Goal: Transaction & Acquisition: Purchase product/service

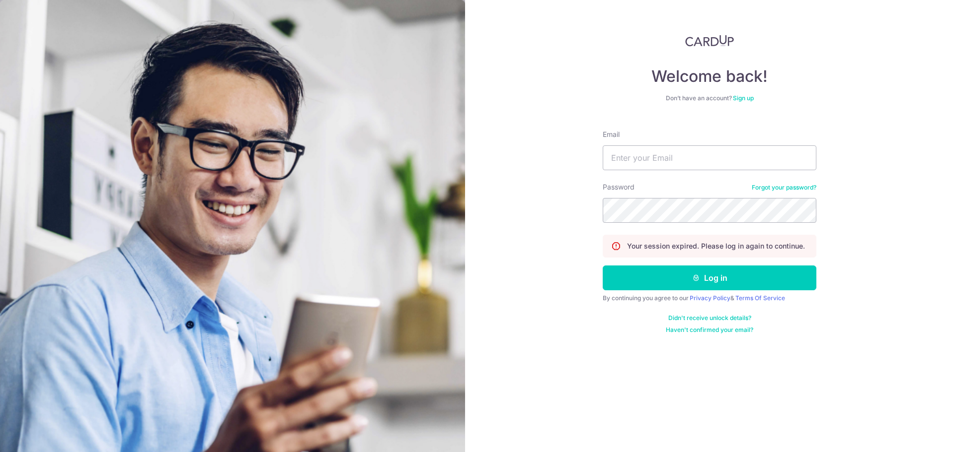
type input "stephen_gong@yahoo.com.sg"
click at [716, 282] on button "Log in" at bounding box center [709, 278] width 214 height 25
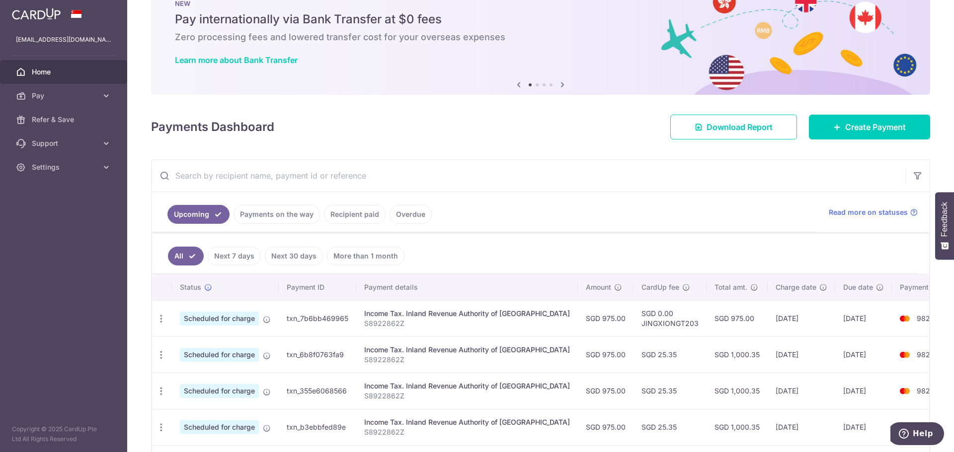
scroll to position [50, 0]
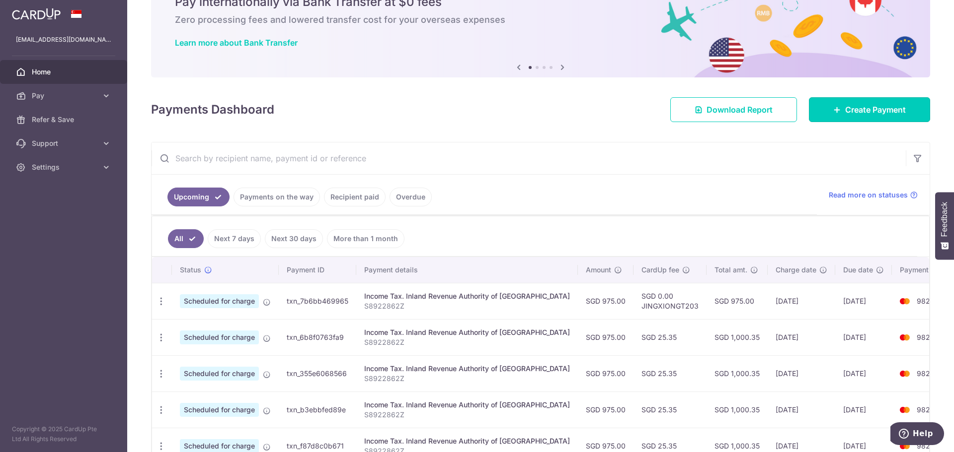
click at [872, 115] on span "Create Payment" at bounding box center [875, 110] width 61 height 12
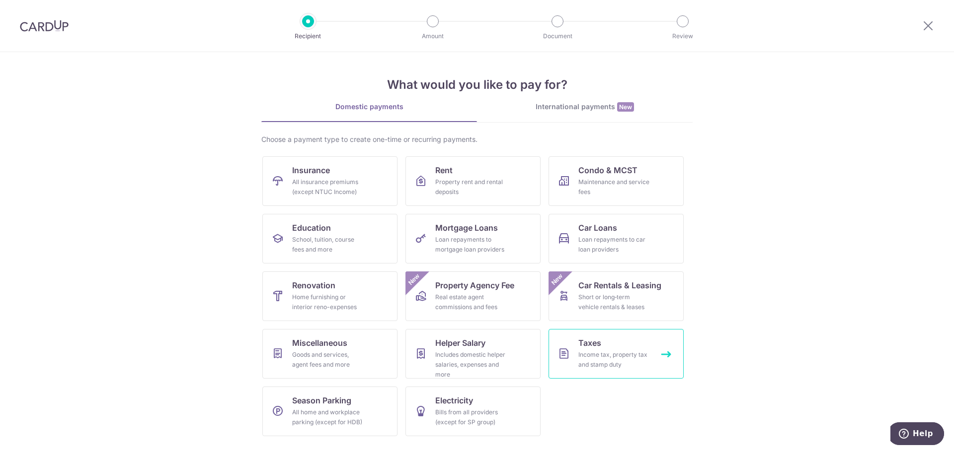
click at [617, 362] on div "Income tax, property tax and stamp duty" at bounding box center [614, 360] width 72 height 20
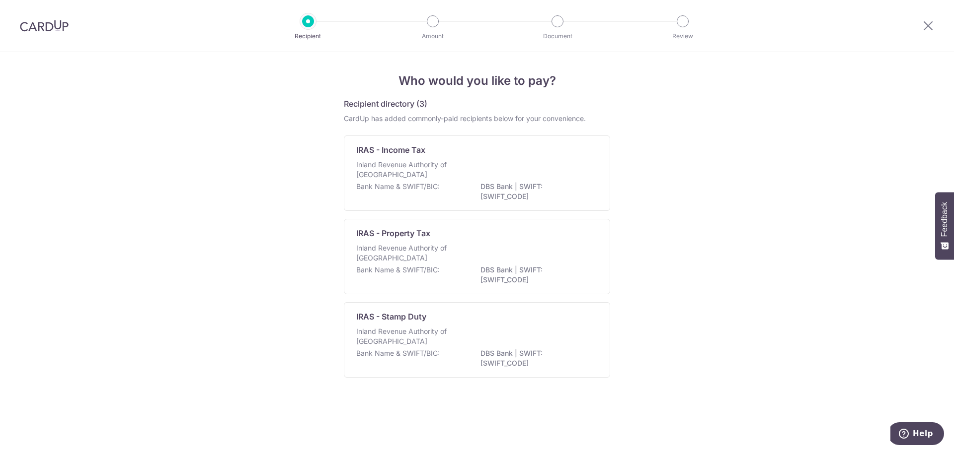
click at [530, 173] on div "Inland Revenue Authority of Singapore" at bounding box center [476, 171] width 241 height 22
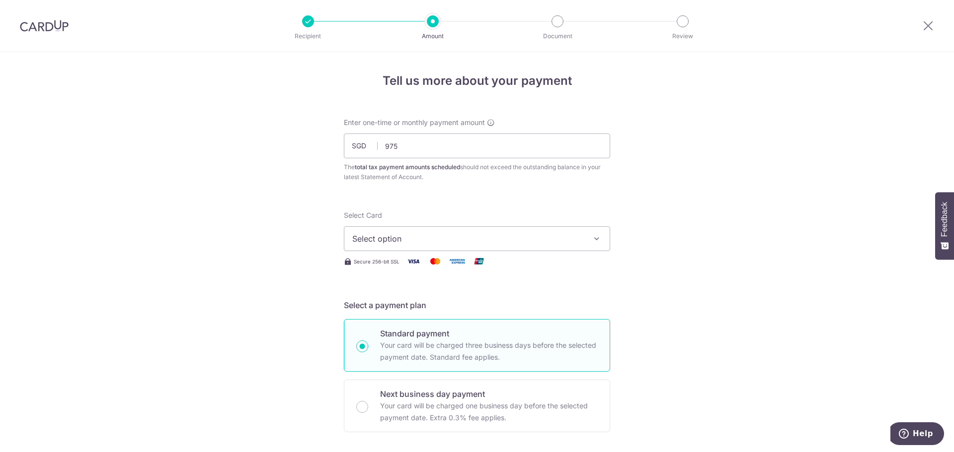
type input "975.00"
click at [463, 227] on button "Select option" at bounding box center [477, 238] width 266 height 25
click at [422, 252] on div "Select Card Select option Add credit card Your Cards **** 9823 Secure 256-bit S…" at bounding box center [477, 239] width 266 height 57
click at [416, 248] on button "Select option" at bounding box center [477, 238] width 266 height 25
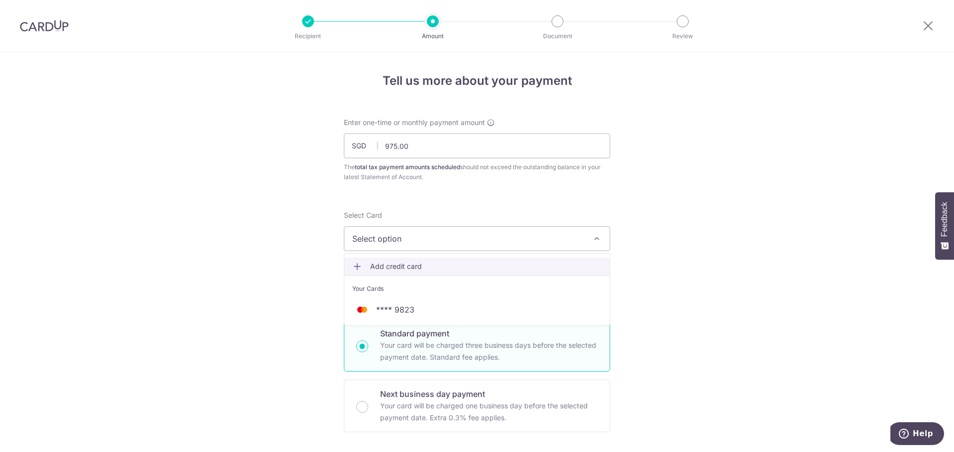
click at [405, 262] on span "Add credit card" at bounding box center [485, 267] width 231 height 10
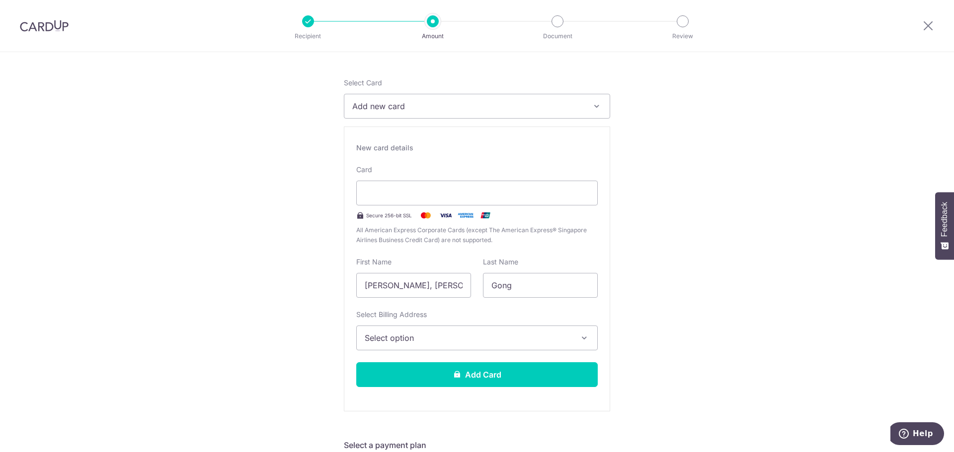
scroll to position [149, 0]
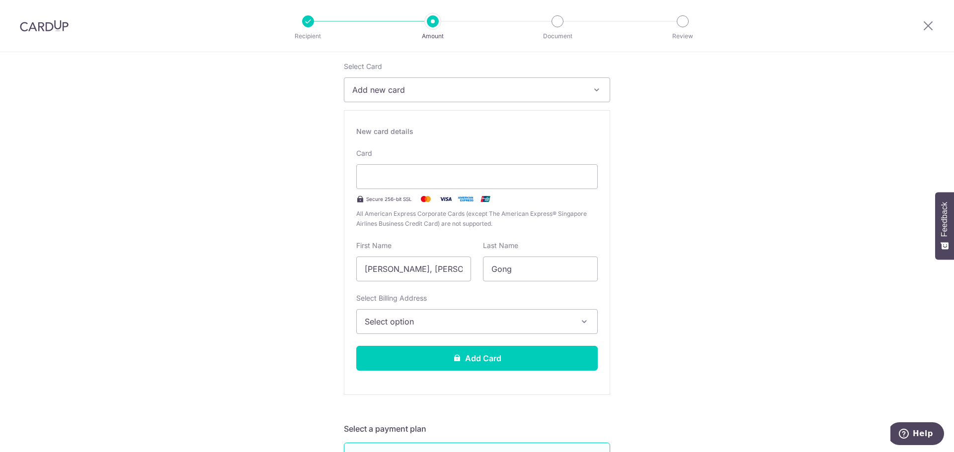
click at [436, 186] on div at bounding box center [476, 176] width 241 height 25
click at [465, 268] on input "[PERSON_NAME], [PERSON_NAME]" at bounding box center [413, 269] width 115 height 25
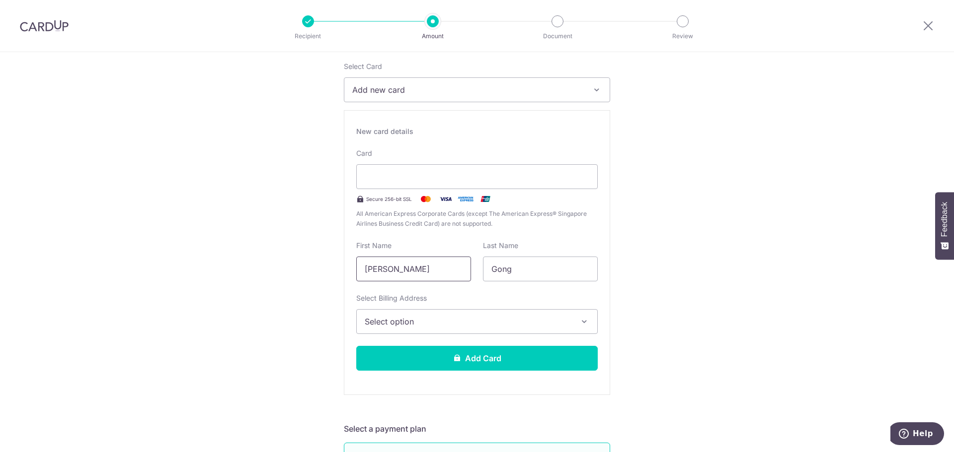
type input "Mun Ling"
type input "Ng"
click at [473, 321] on span "Select option" at bounding box center [468, 322] width 207 height 12
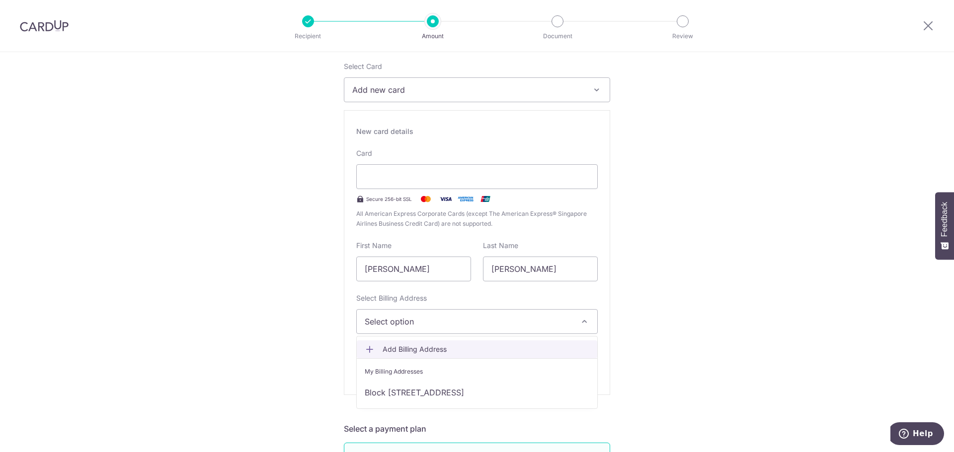
click at [443, 341] on link "Add Billing Address" at bounding box center [477, 350] width 240 height 18
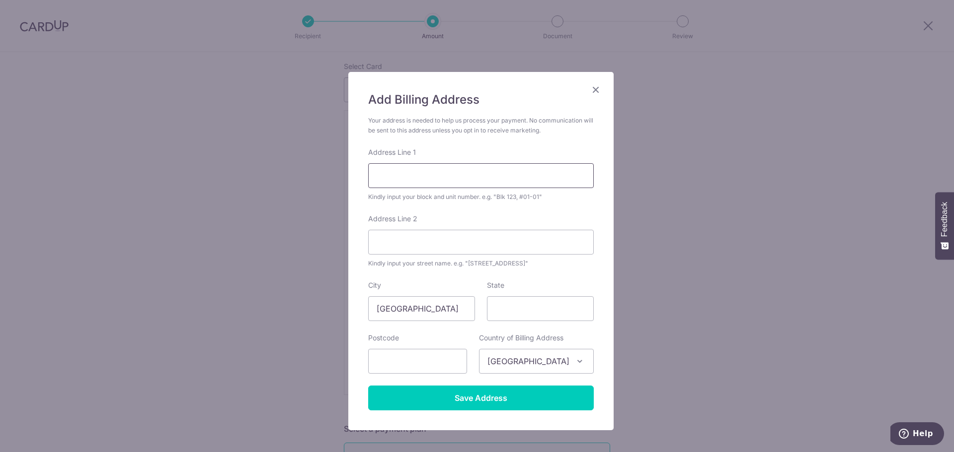
click at [480, 179] on input "Address Line 1" at bounding box center [480, 175] width 225 height 25
type input "64 PEMIMPIN TERRACE"
type input "575969"
click at [501, 404] on input "Save Address" at bounding box center [480, 398] width 225 height 25
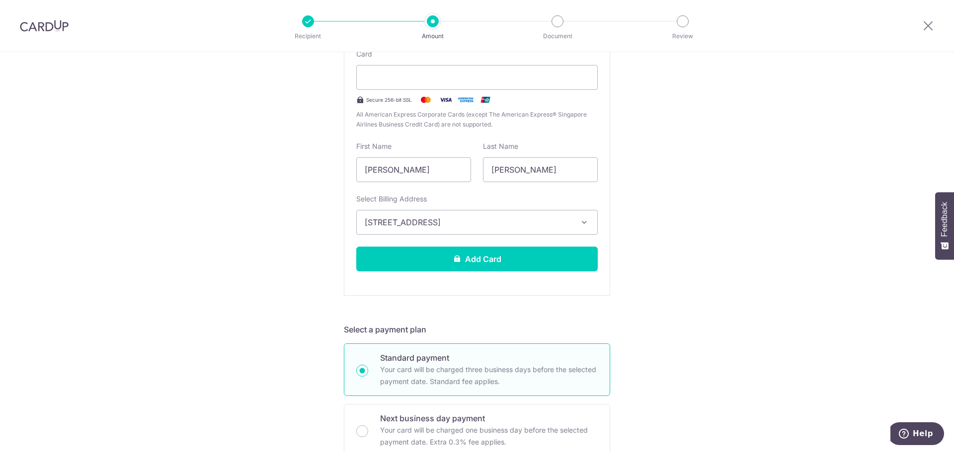
scroll to position [199, 0]
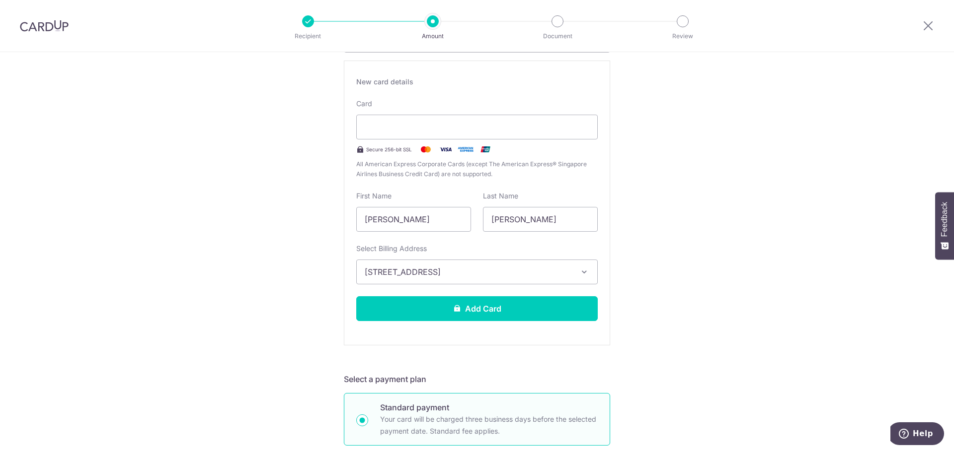
click at [627, 119] on div "Tell us more about your payment Enter one-time or monthly payment amount SGD 97…" at bounding box center [477, 450] width 954 height 1195
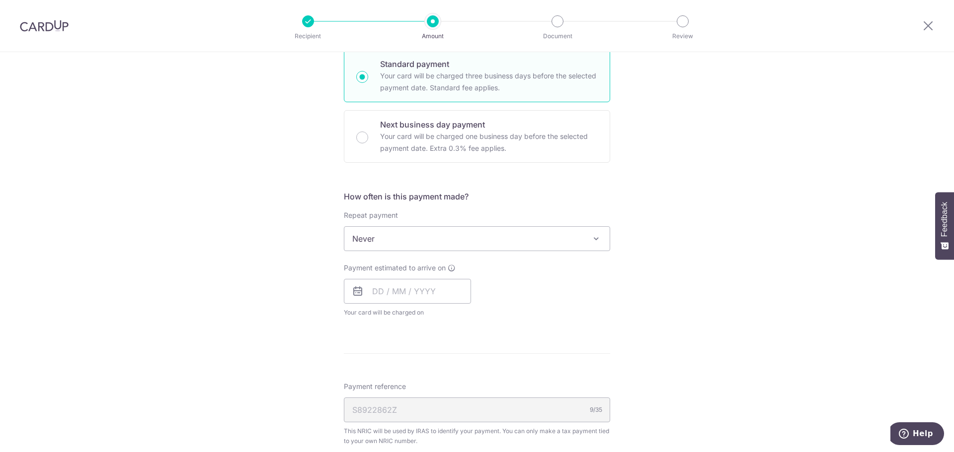
scroll to position [546, 0]
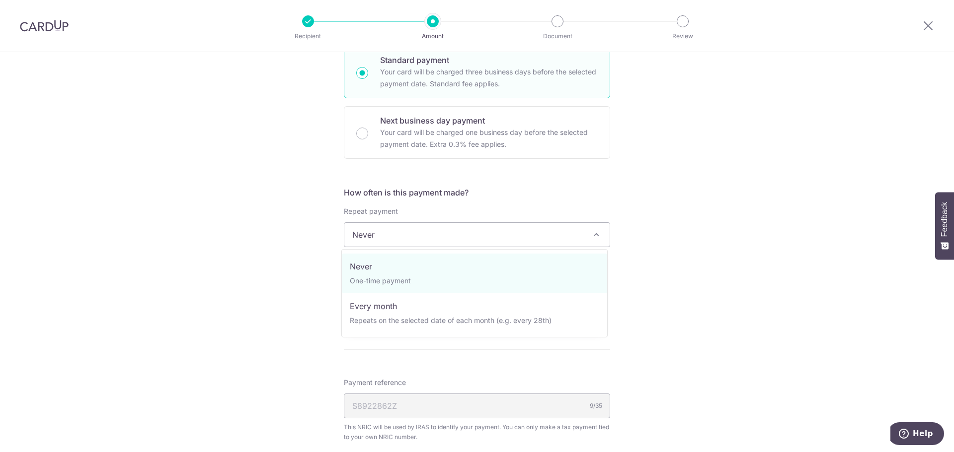
click at [493, 233] on span "Never" at bounding box center [476, 235] width 265 height 24
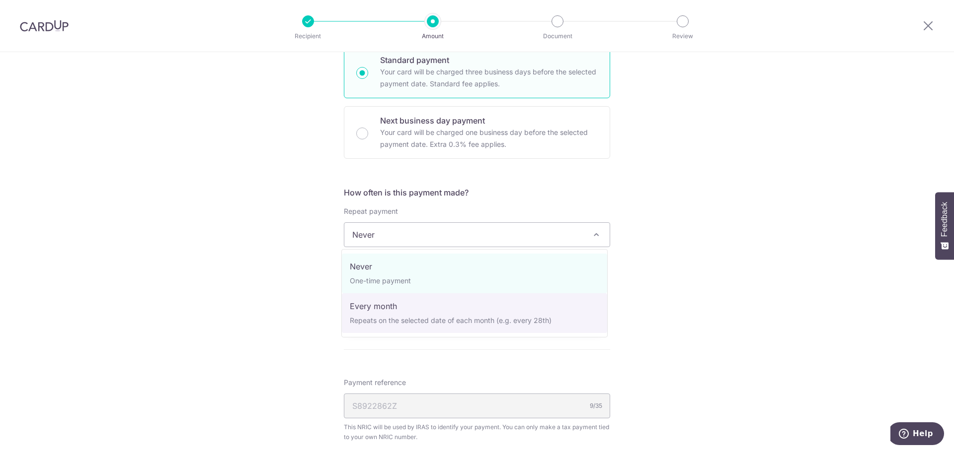
select select "3"
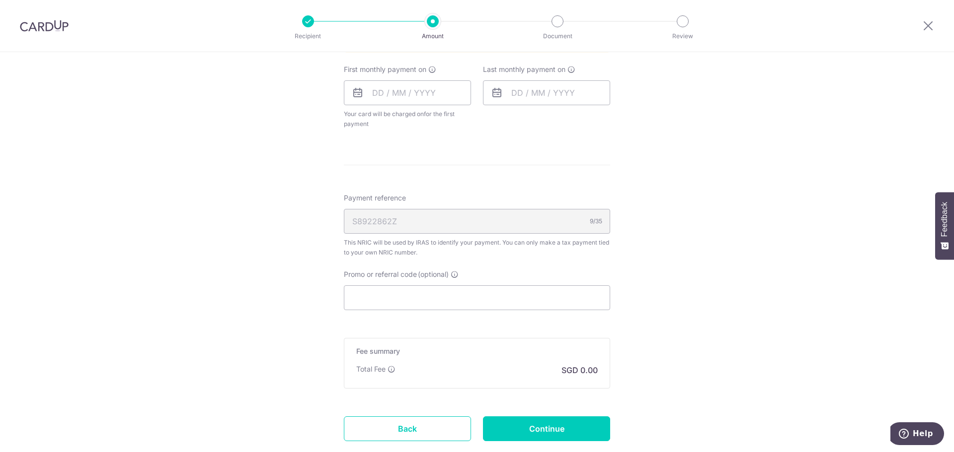
scroll to position [745, 0]
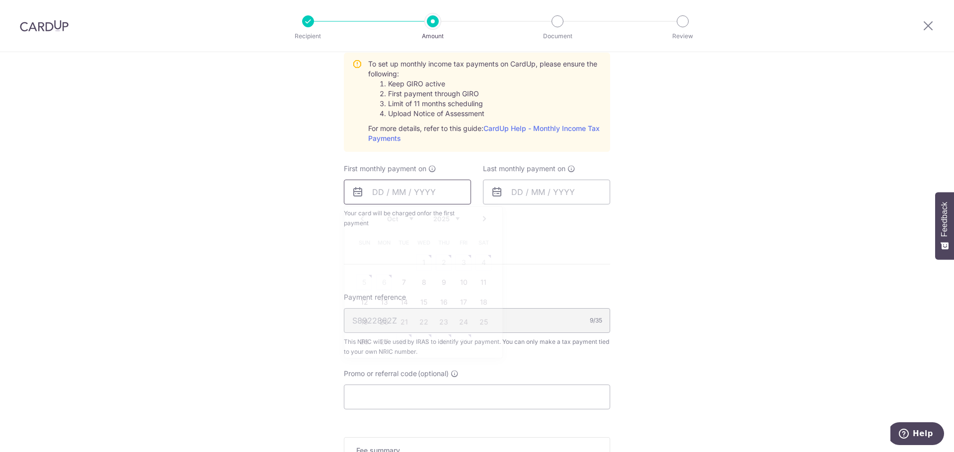
click at [388, 203] on input "text" at bounding box center [407, 192] width 127 height 25
click at [398, 281] on link "7" at bounding box center [404, 283] width 16 height 16
type input "[DATE]"
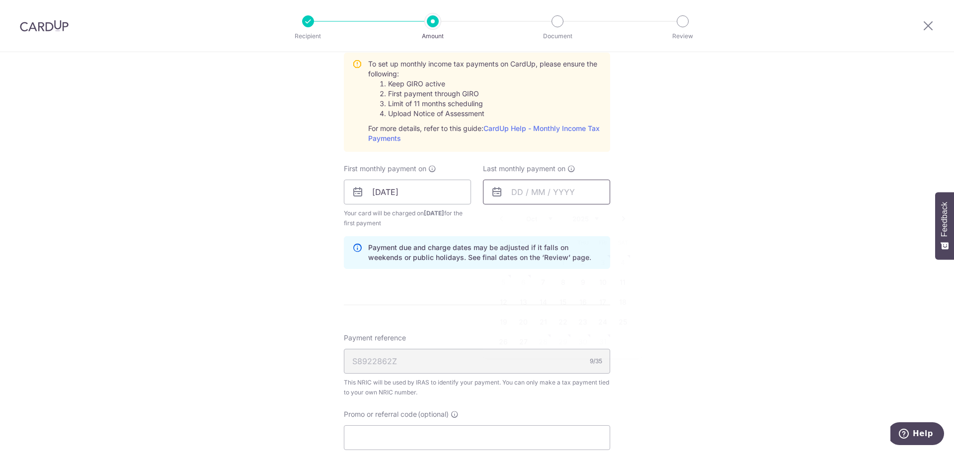
click at [551, 197] on input "text" at bounding box center [546, 192] width 127 height 25
click at [619, 220] on link "Next" at bounding box center [623, 219] width 12 height 12
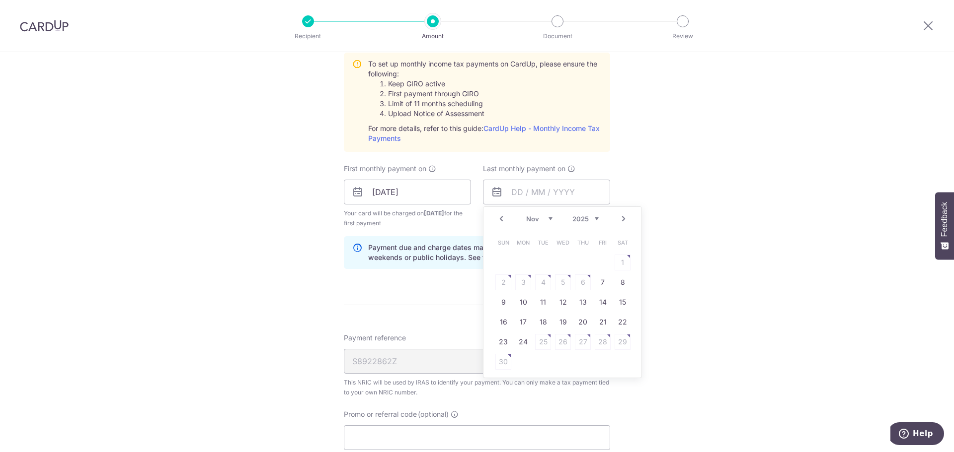
click at [619, 220] on link "Next" at bounding box center [623, 219] width 12 height 12
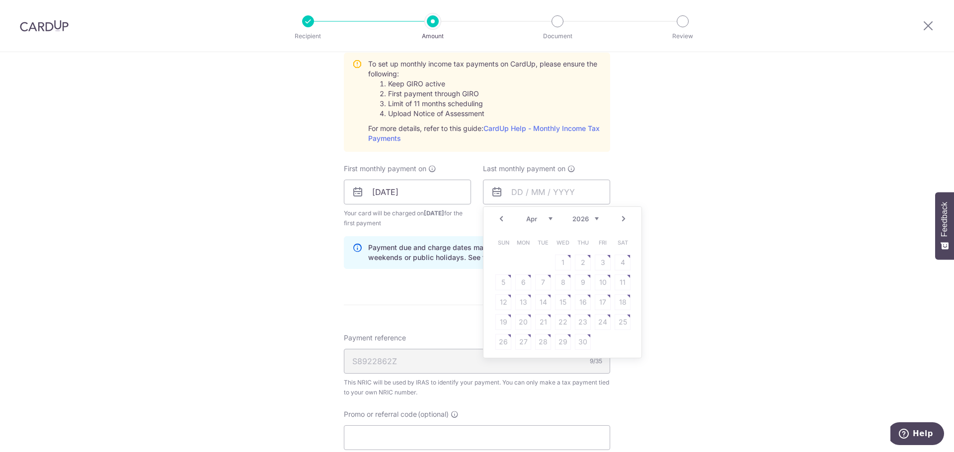
click at [619, 220] on link "Next" at bounding box center [623, 219] width 12 height 12
click at [582, 279] on link "9" at bounding box center [583, 283] width 16 height 16
click at [585, 201] on input "09/07/2026" at bounding box center [546, 192] width 127 height 25
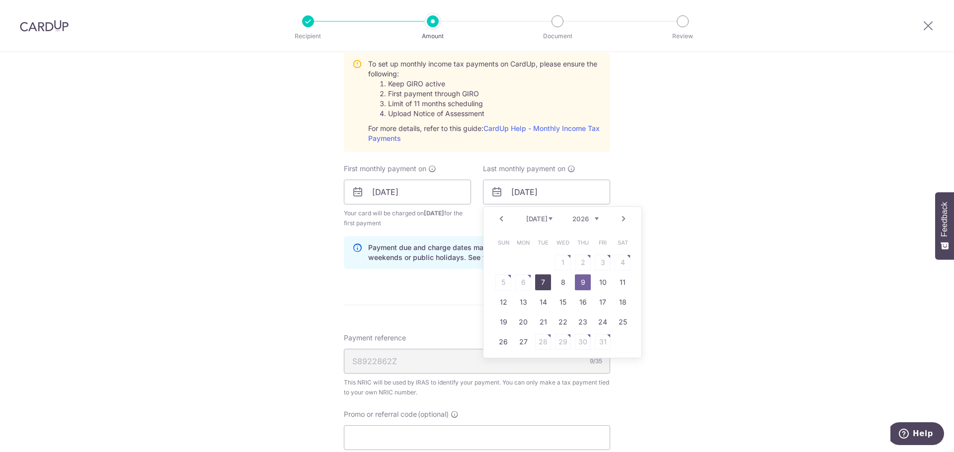
click at [544, 281] on link "7" at bounding box center [543, 283] width 16 height 16
type input "07/07/2026"
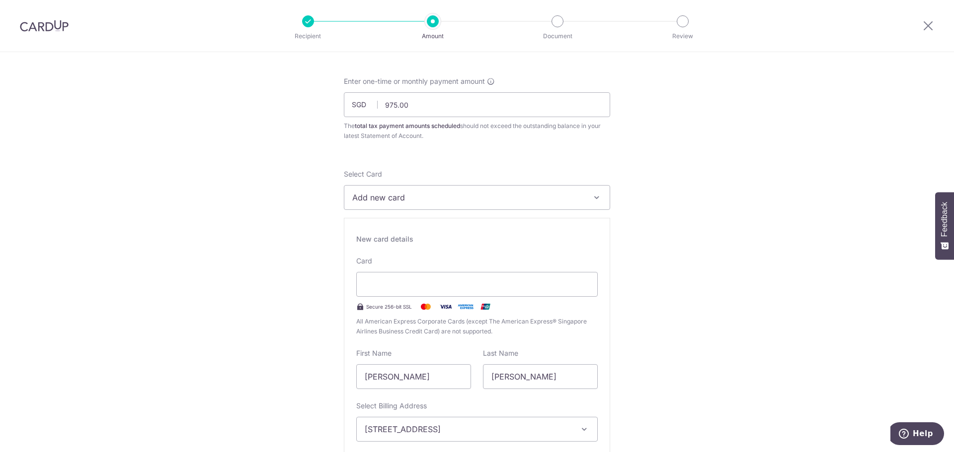
scroll to position [0, 0]
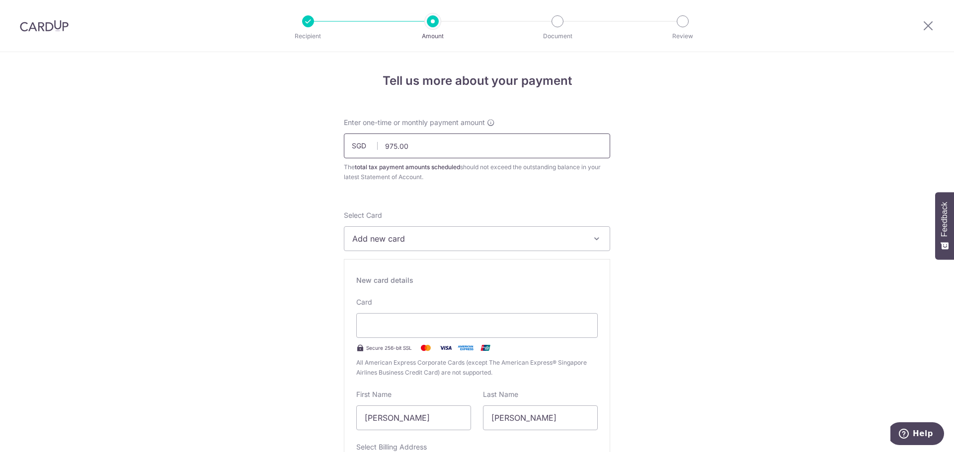
drag, startPoint x: 406, startPoint y: 141, endPoint x: 291, endPoint y: 141, distance: 115.7
drag, startPoint x: 419, startPoint y: 143, endPoint x: 230, endPoint y: 125, distance: 190.0
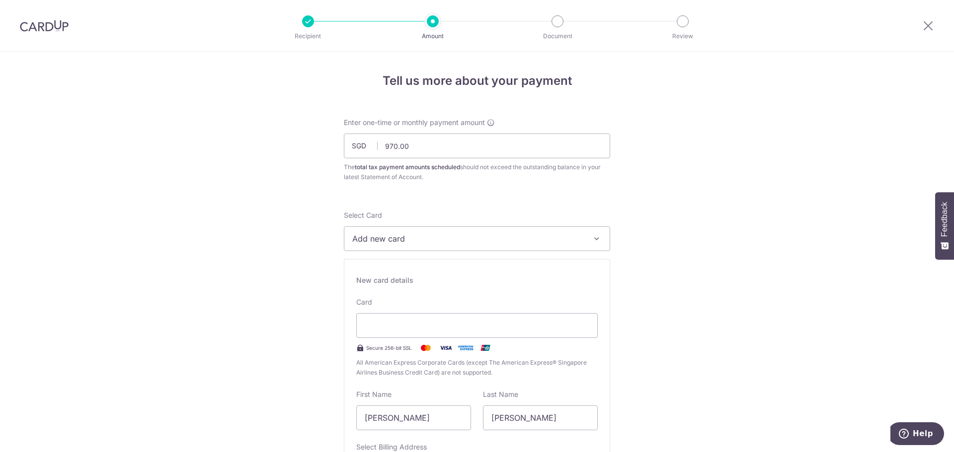
click at [375, 176] on div "The total tax payment amounts scheduled should not exceed the outstanding balan…" at bounding box center [477, 172] width 266 height 20
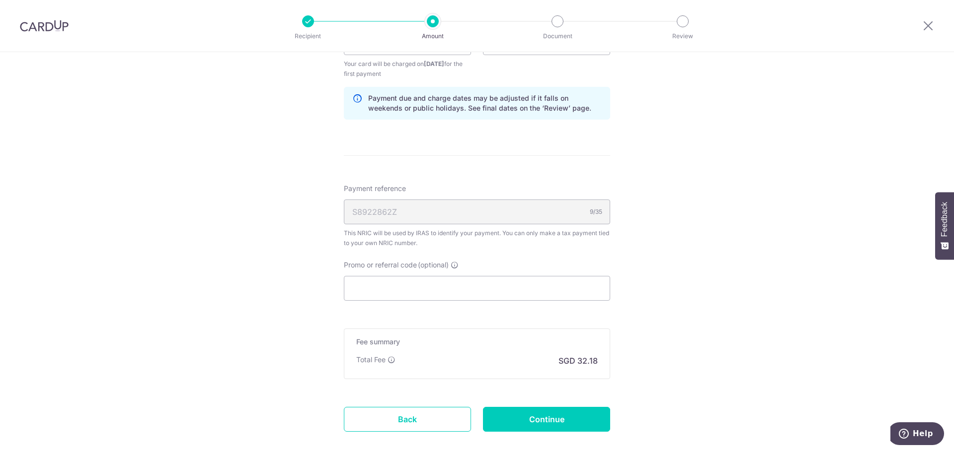
scroll to position [949, 0]
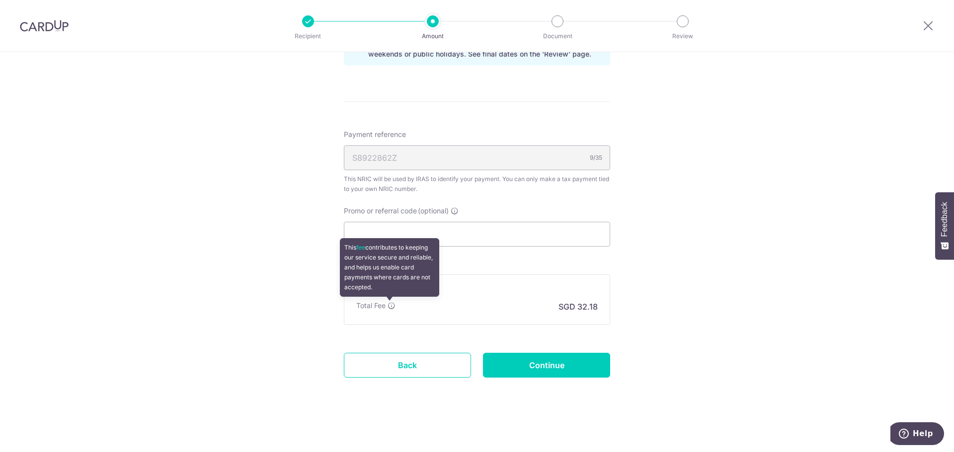
click at [389, 306] on icon at bounding box center [391, 306] width 8 height 8
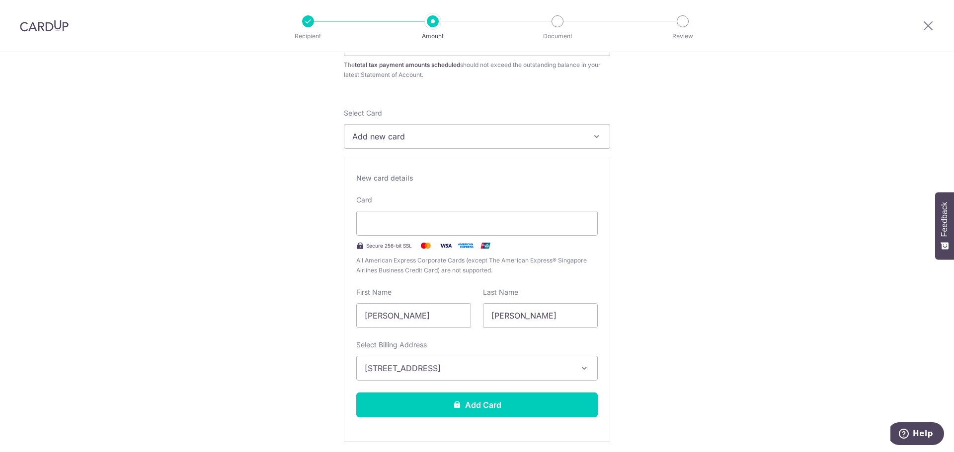
scroll to position [0, 0]
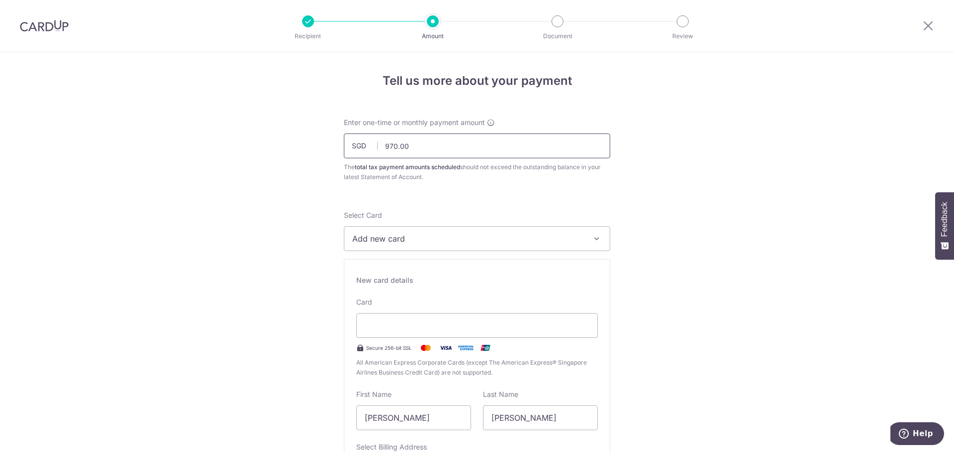
drag, startPoint x: 420, startPoint y: 141, endPoint x: 179, endPoint y: 109, distance: 243.0
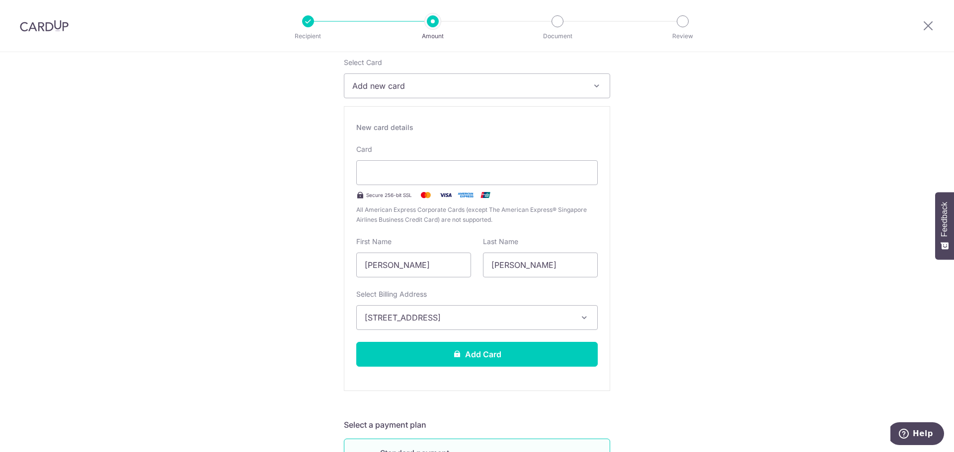
scroll to position [50, 0]
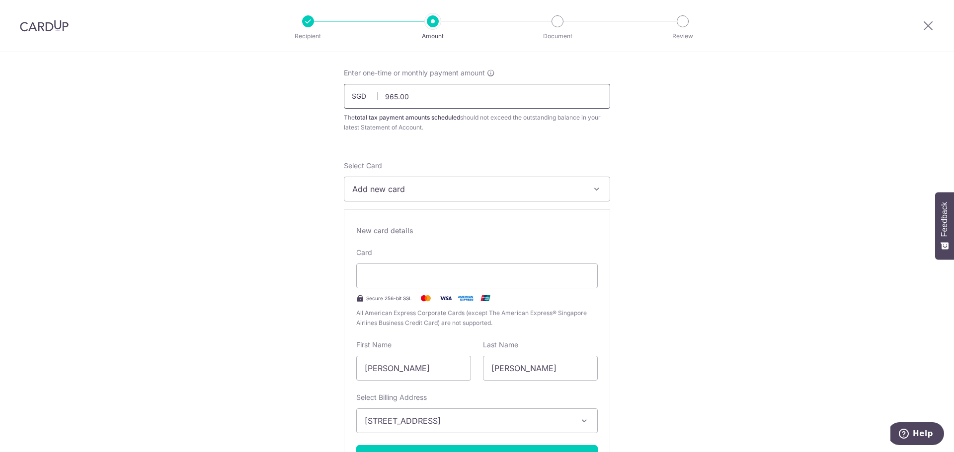
drag, startPoint x: 425, startPoint y: 95, endPoint x: 130, endPoint y: 77, distance: 296.1
type input "968.00"
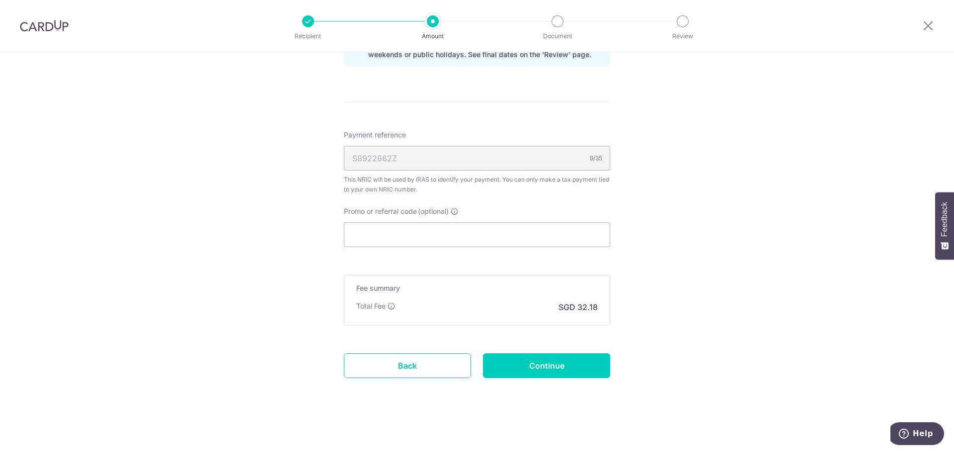
scroll to position [949, 0]
click at [547, 368] on input "Continue" at bounding box center [546, 365] width 127 height 25
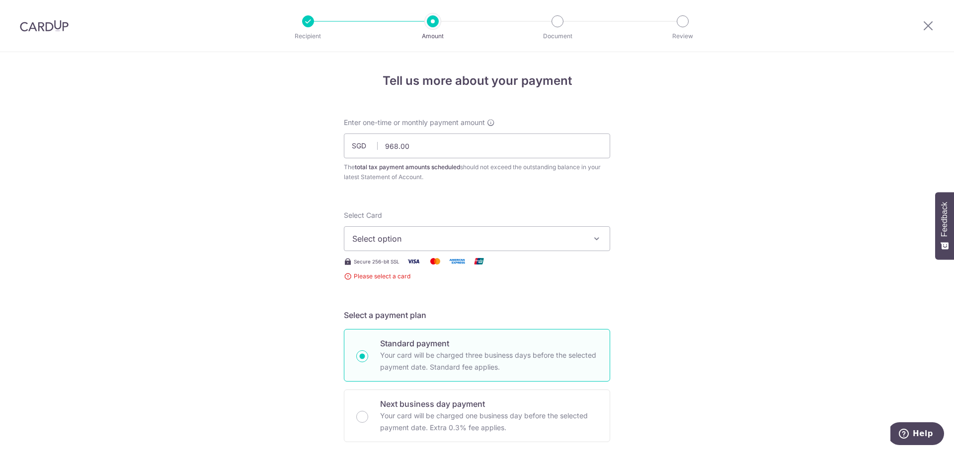
click at [358, 244] on span "Select option" at bounding box center [467, 239] width 231 height 12
click at [398, 245] on button "Select option" at bounding box center [477, 238] width 266 height 25
click at [399, 265] on span "Add credit card" at bounding box center [485, 267] width 231 height 10
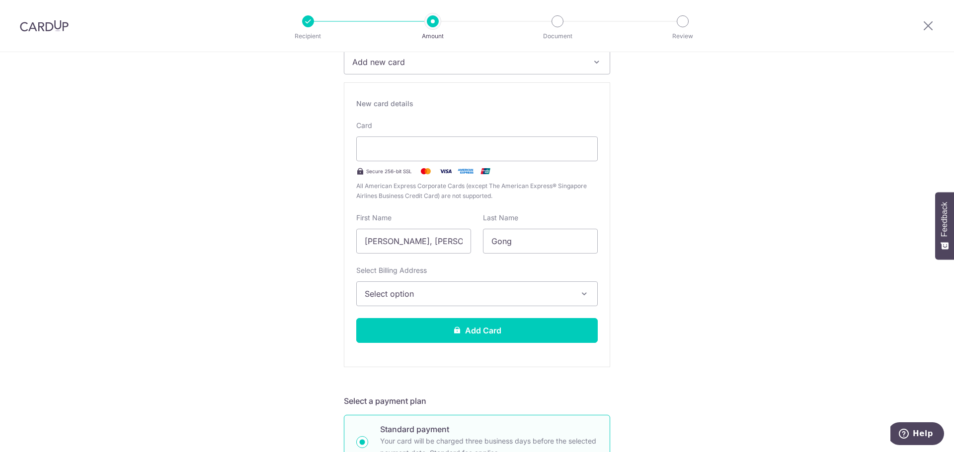
scroll to position [199, 0]
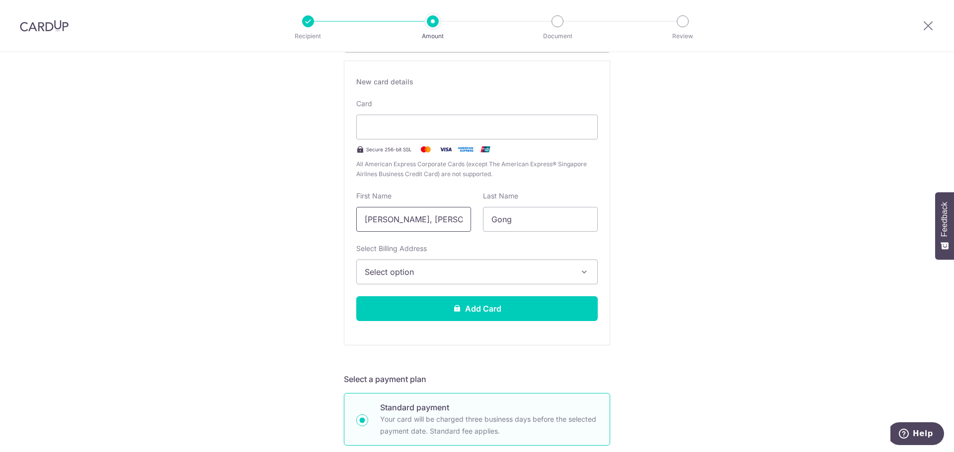
drag, startPoint x: 438, startPoint y: 225, endPoint x: 0, endPoint y: 168, distance: 441.8
click at [0, 169] on div "Tell us more about your payment Enter one-time or monthly payment amount SGD 96…" at bounding box center [477, 450] width 954 height 1195
type input "Mun Ling"
type input "Ng"
click at [415, 271] on span "Select option" at bounding box center [468, 272] width 207 height 12
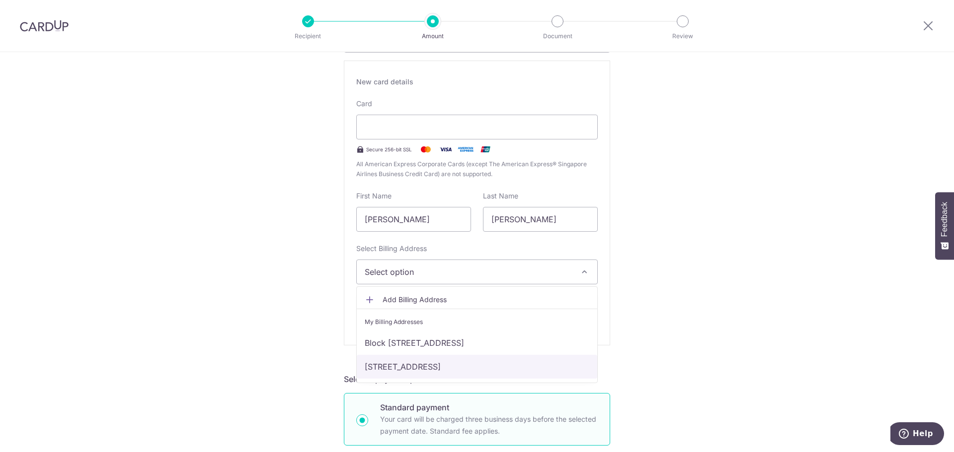
click at [416, 364] on link "[STREET_ADDRESS]" at bounding box center [477, 367] width 240 height 24
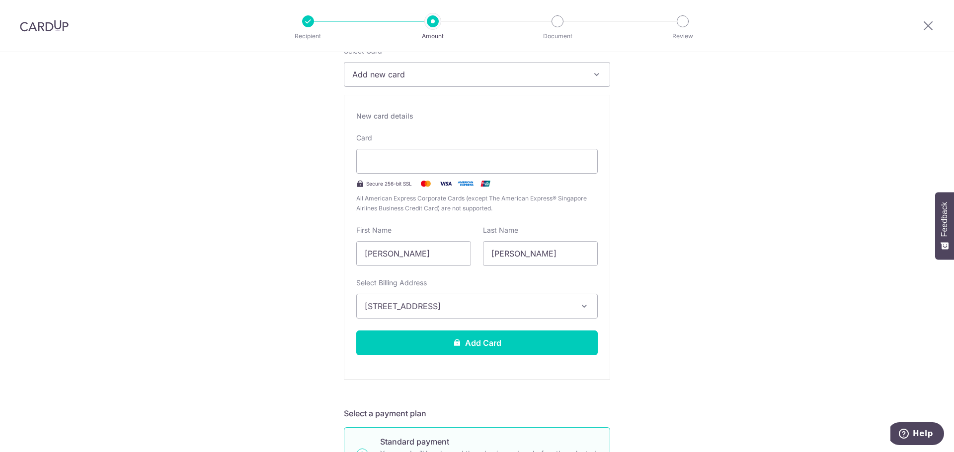
scroll to position [149, 0]
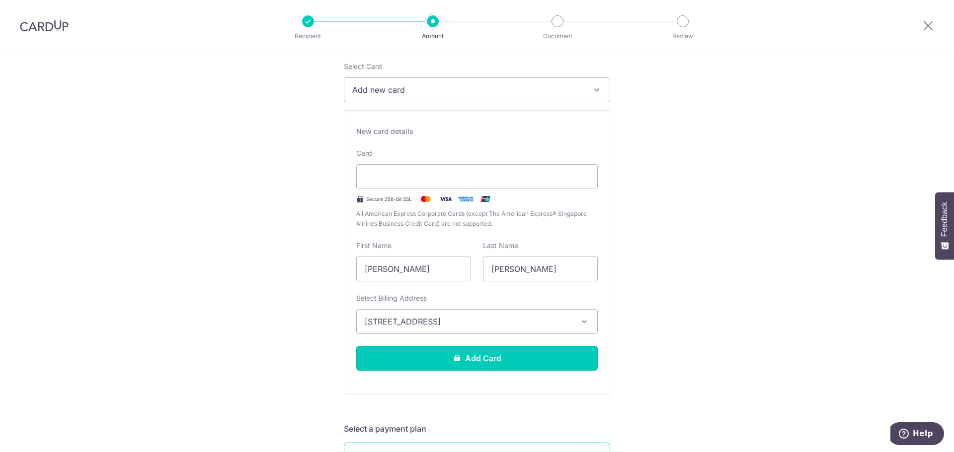
click at [466, 362] on button "Add Card" at bounding box center [476, 358] width 241 height 25
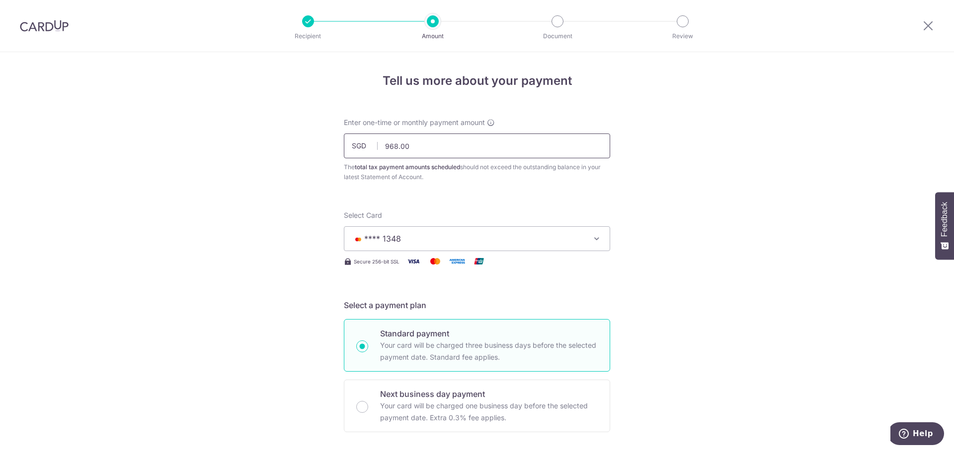
drag, startPoint x: 408, startPoint y: 143, endPoint x: 324, endPoint y: 134, distance: 84.9
type input "975.00"
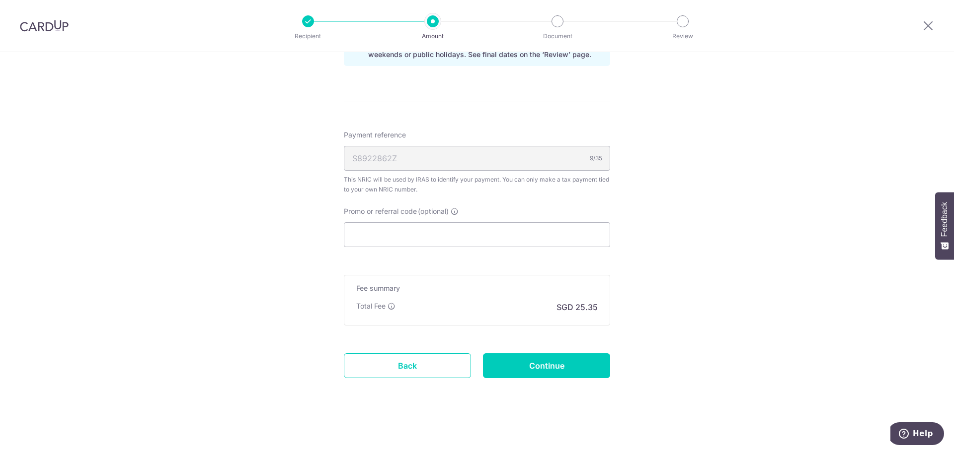
scroll to position [563, 0]
click at [498, 362] on input "Continue" at bounding box center [546, 365] width 127 height 25
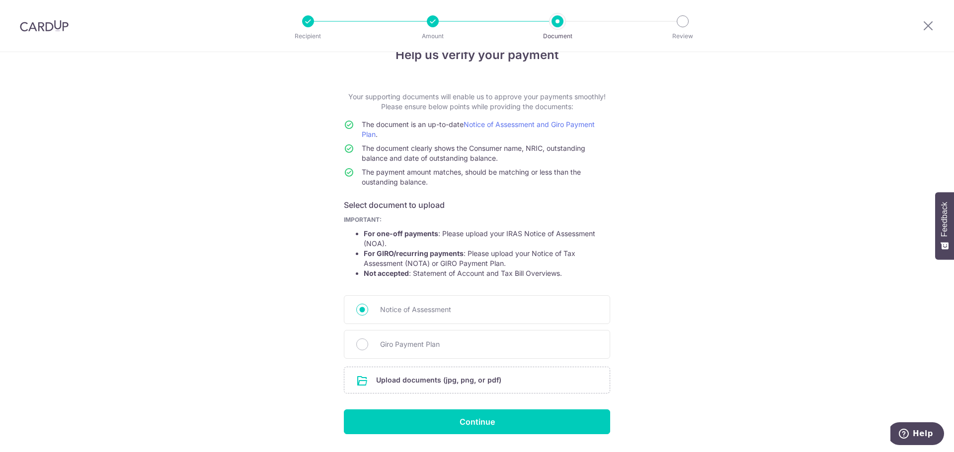
scroll to position [50, 0]
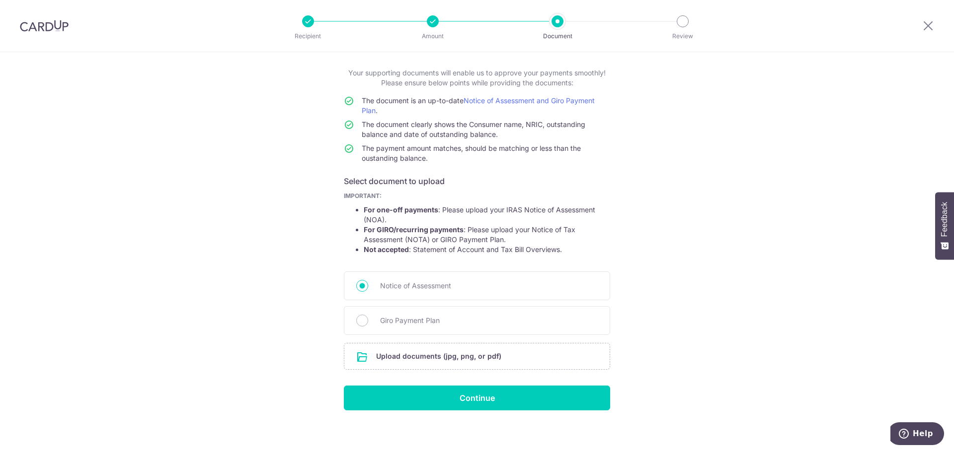
click at [456, 357] on input "file" at bounding box center [476, 357] width 265 height 26
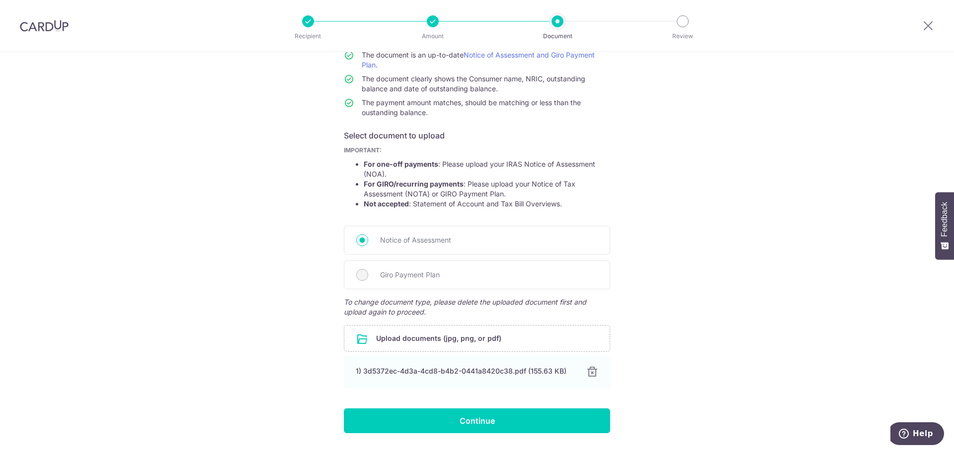
scroll to position [99, 0]
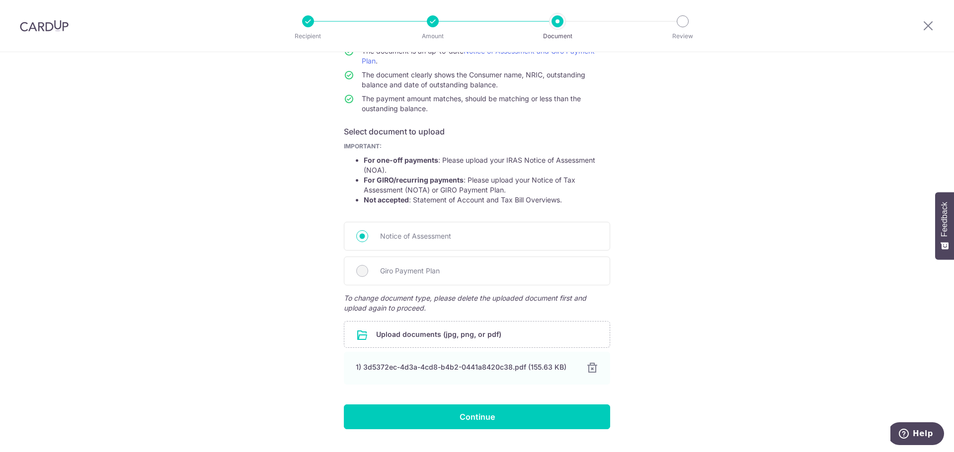
click at [429, 339] on input "file" at bounding box center [476, 335] width 265 height 26
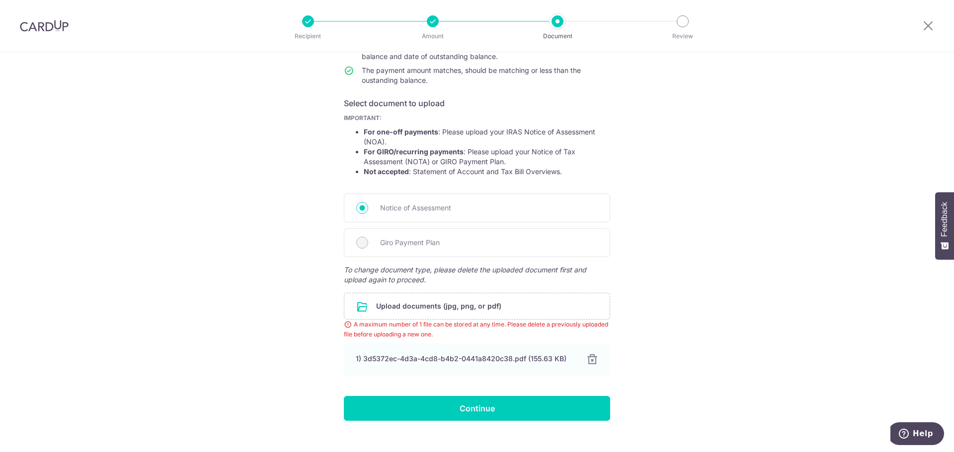
scroll to position [143, 0]
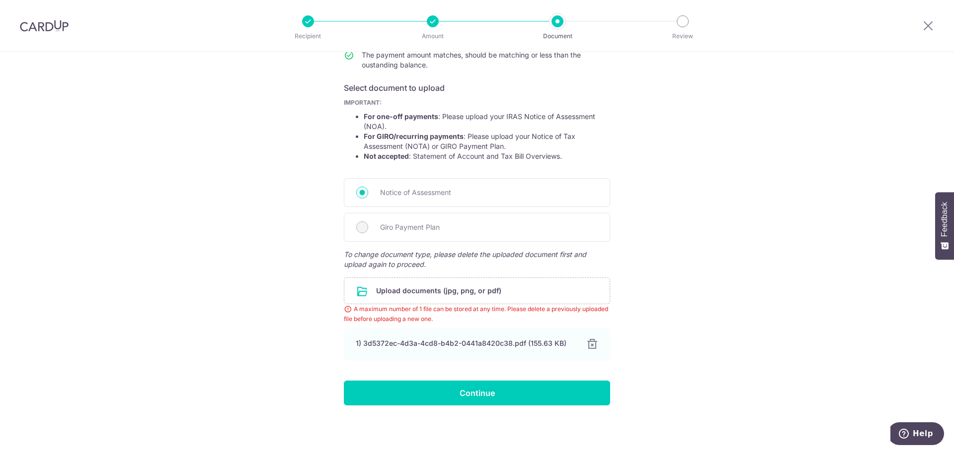
click at [591, 347] on div at bounding box center [592, 345] width 12 height 12
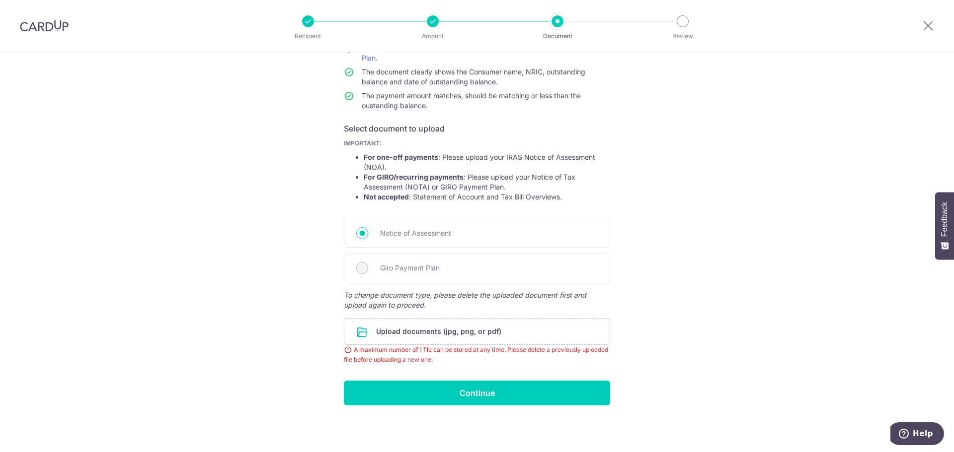
scroll to position [75, 0]
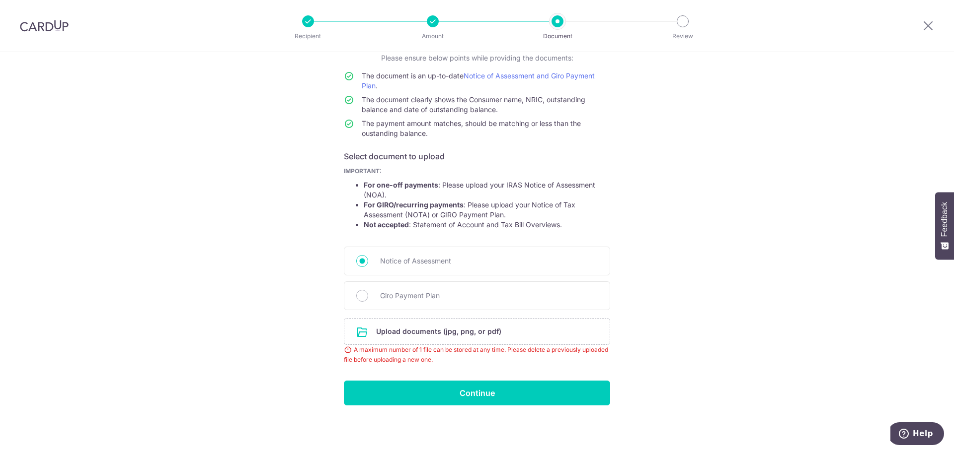
click at [402, 296] on span "Giro Payment Plan" at bounding box center [489, 296] width 218 height 12
click at [368, 296] on input "Giro Payment Plan" at bounding box center [362, 296] width 12 height 12
radio input "true"
click at [432, 337] on input "file" at bounding box center [476, 332] width 265 height 26
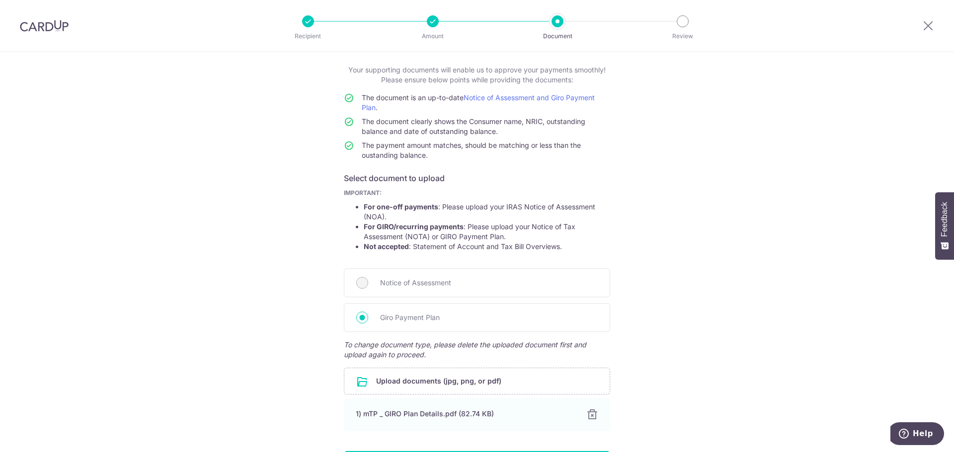
scroll to position [99, 0]
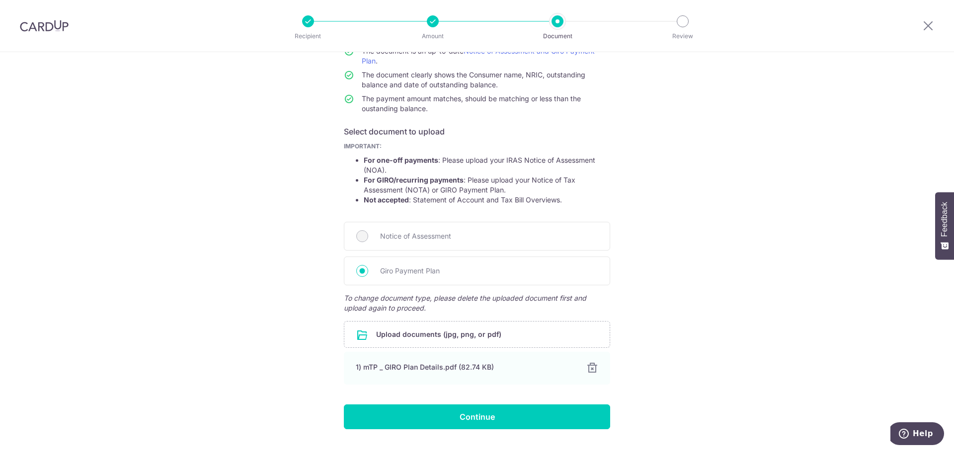
click at [595, 368] on div at bounding box center [592, 369] width 12 height 12
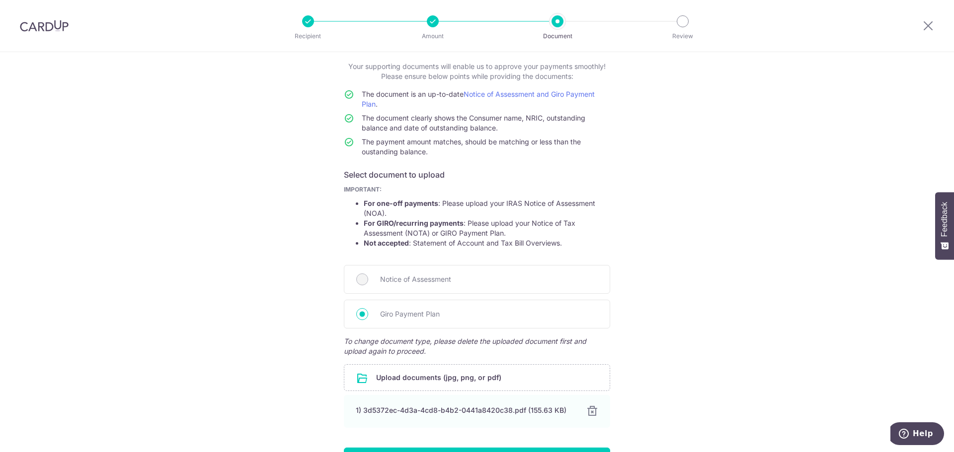
scroll to position [123, 0]
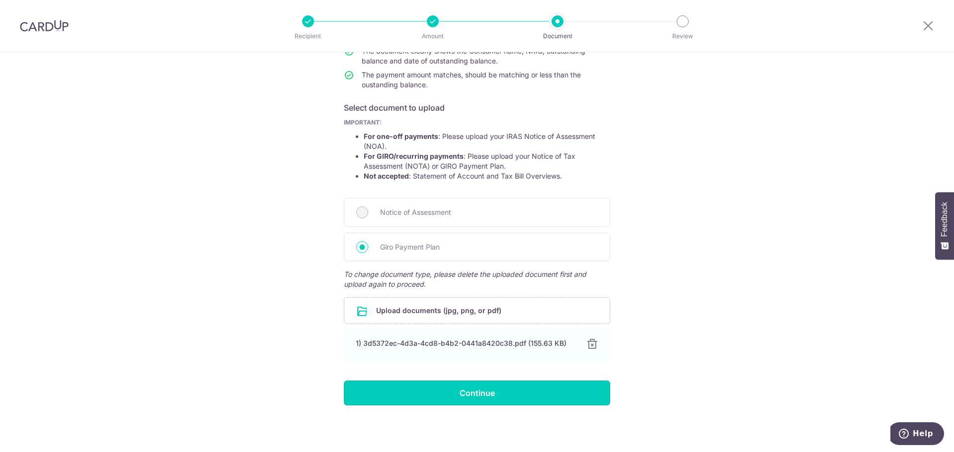
click at [478, 396] on input "Continue" at bounding box center [477, 393] width 266 height 25
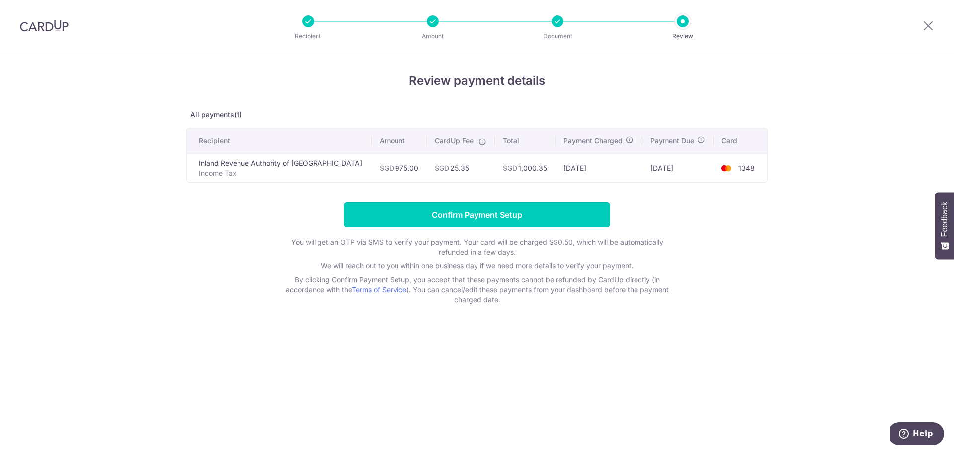
click at [496, 220] on input "Confirm Payment Setup" at bounding box center [477, 215] width 266 height 25
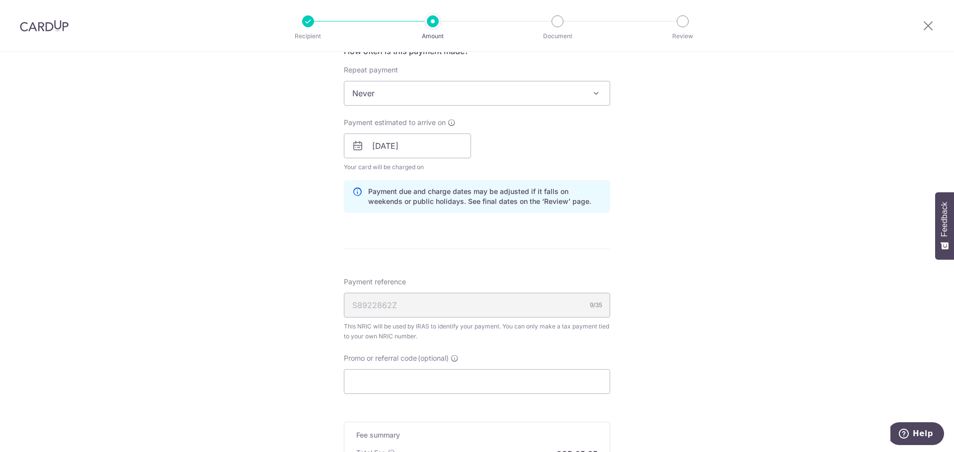
scroll to position [554, 0]
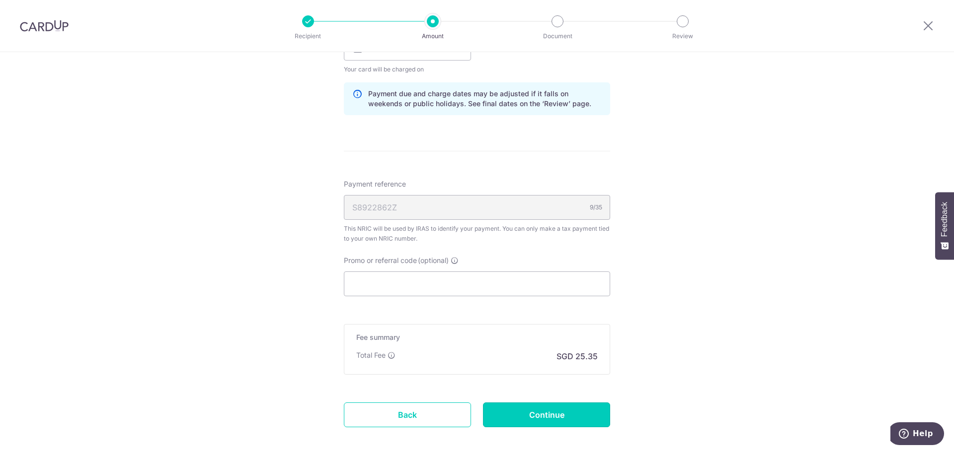
click at [536, 409] on input "Continue" at bounding box center [546, 415] width 127 height 25
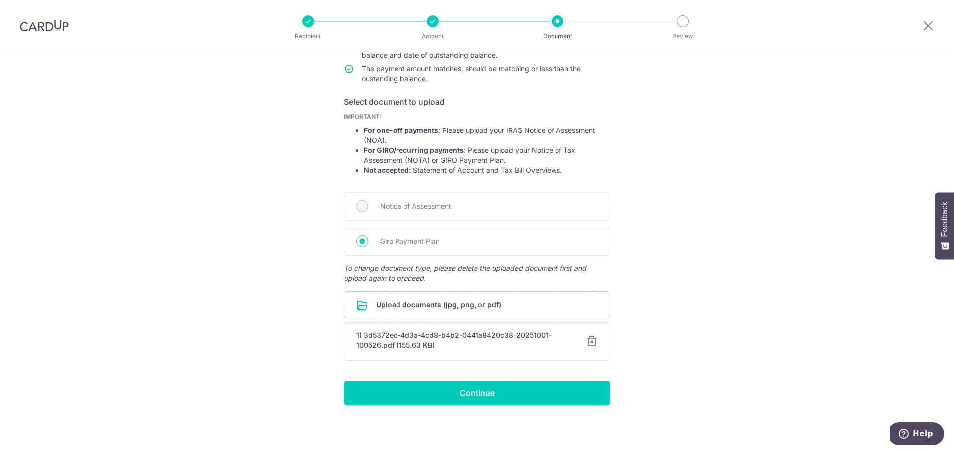
scroll to position [79, 0]
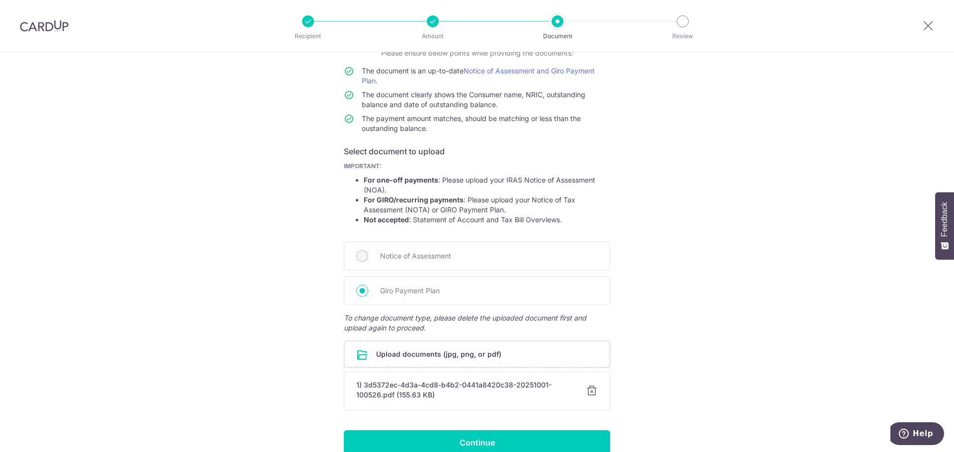
click at [573, 385] on div "1) 3d5372ec-4d3a-4cd8-b4b2-0441a8420c38-20251001-100526.pdf (155.63 KB) Cancel …" at bounding box center [477, 391] width 266 height 39
click at [588, 387] on div at bounding box center [592, 391] width 12 height 12
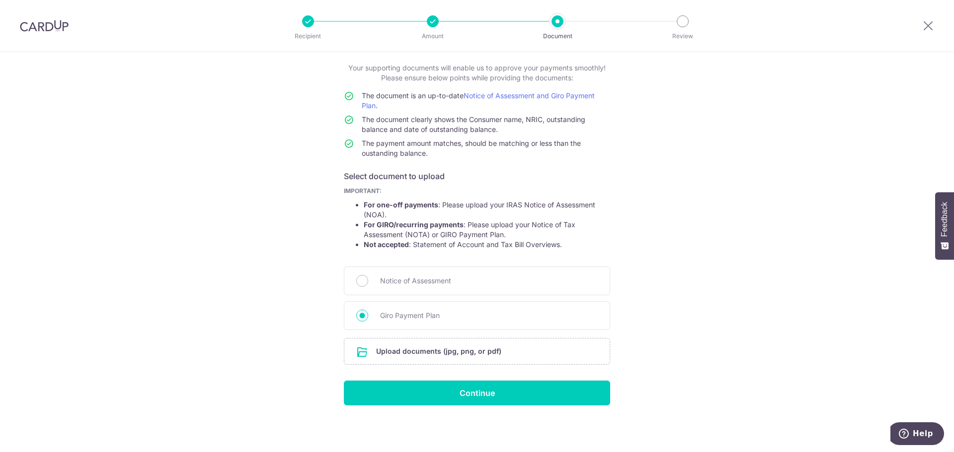
click at [368, 286] on div "Notice of Assessment" at bounding box center [477, 281] width 266 height 29
click at [356, 281] on input "Notice of Assessment" at bounding box center [362, 281] width 12 height 12
radio input "true"
click at [435, 359] on input "file" at bounding box center [476, 352] width 265 height 26
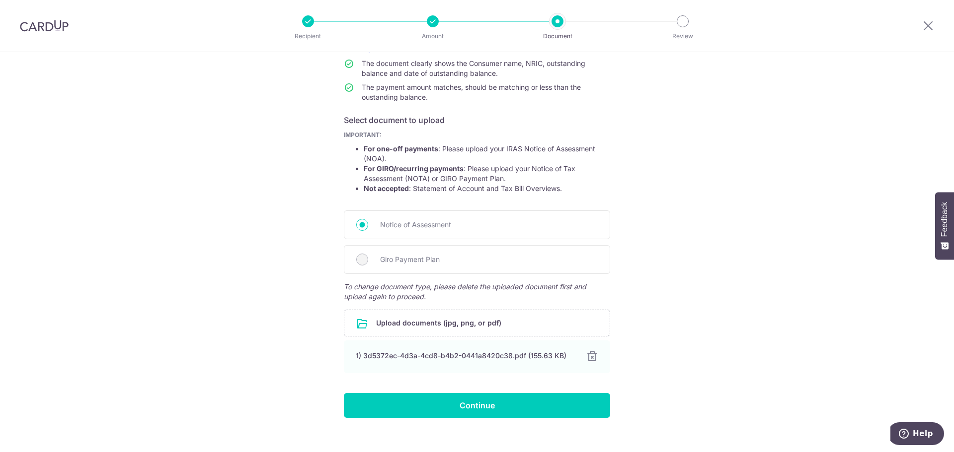
scroll to position [123, 0]
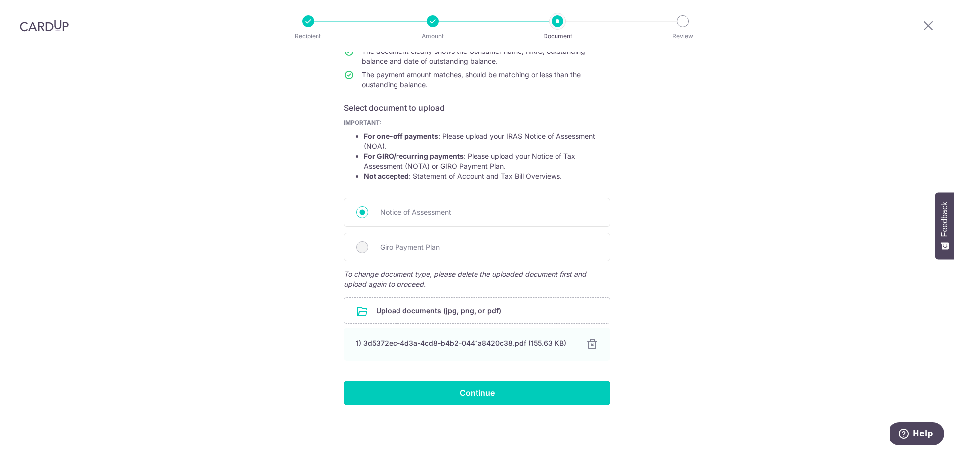
click at [453, 388] on input "Continue" at bounding box center [477, 393] width 266 height 25
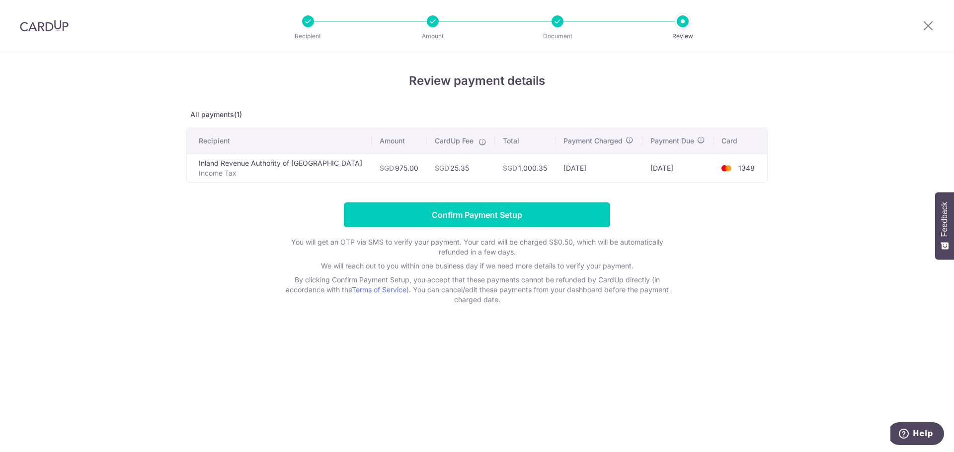
click at [450, 215] on input "Confirm Payment Setup" at bounding box center [477, 215] width 266 height 25
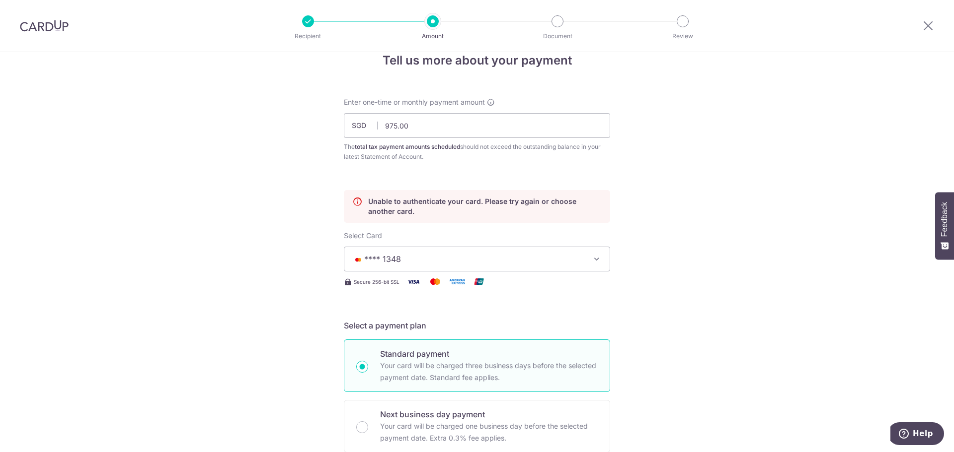
scroll to position [9, 0]
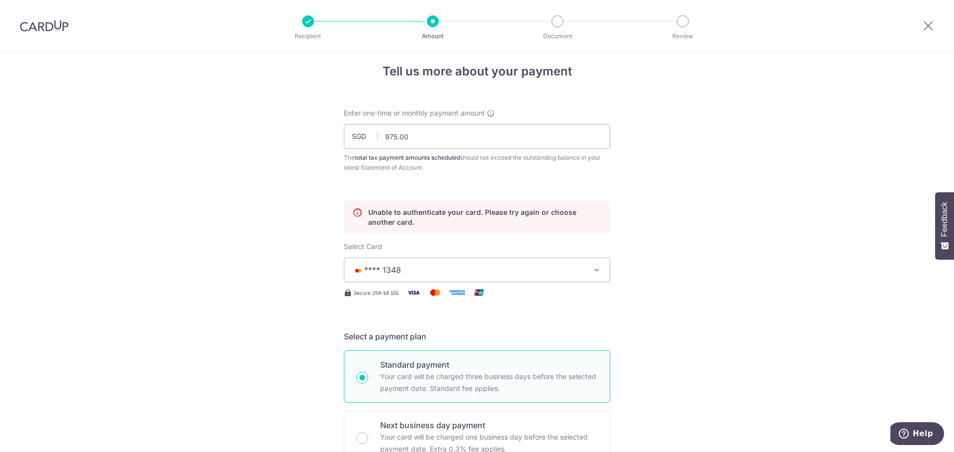
click at [429, 215] on p "Unable to authenticate your card. Please try again or choose another card." at bounding box center [484, 218] width 233 height 20
copy div "Unable to authenticate your card. Please try again or choose another card."
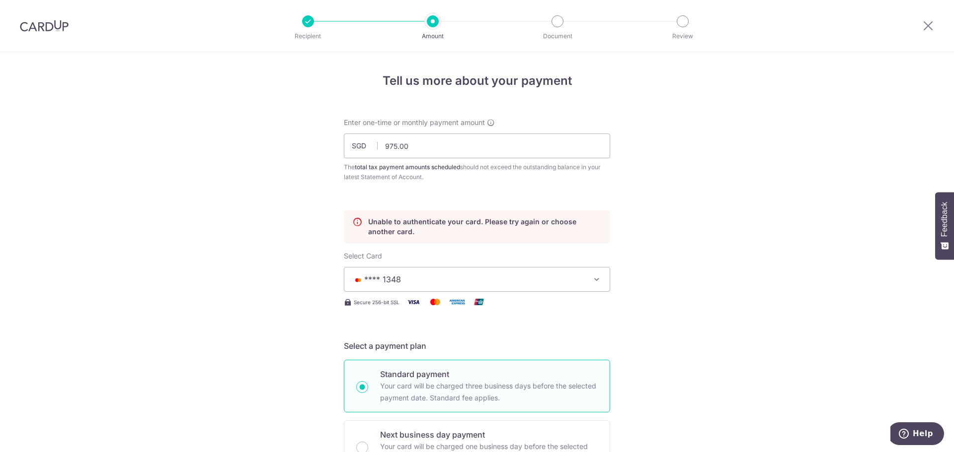
click at [356, 224] on icon at bounding box center [357, 227] width 10 height 20
